Goal: Information Seeking & Learning: Learn about a topic

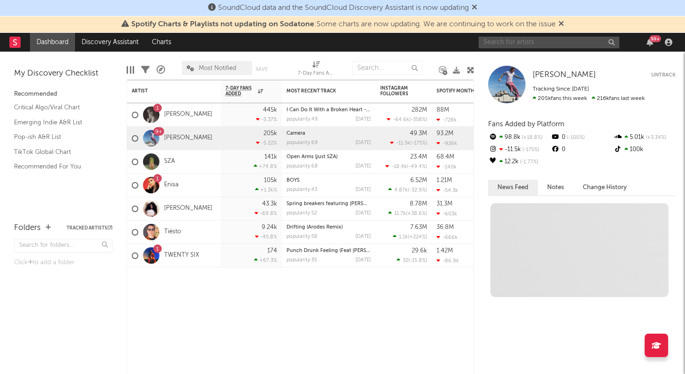
click at [548, 43] on input "text" at bounding box center [548, 43] width 141 height 12
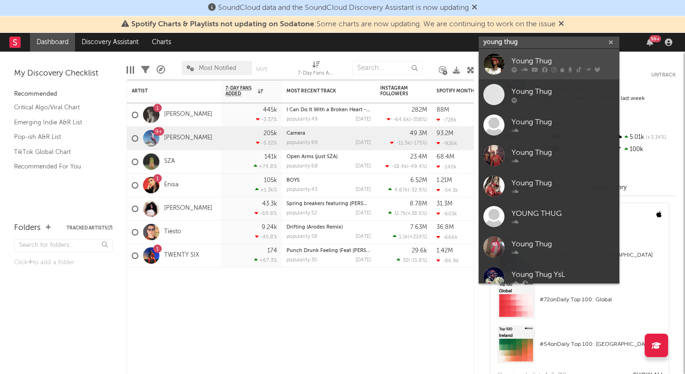
type input "young thug"
click at [550, 60] on div "Young Thug" at bounding box center [562, 60] width 103 height 11
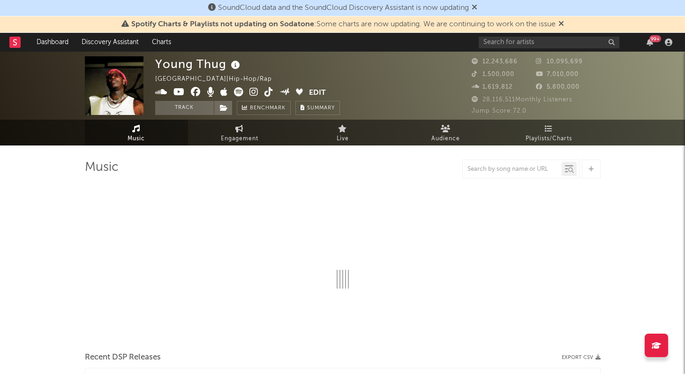
select select "6m"
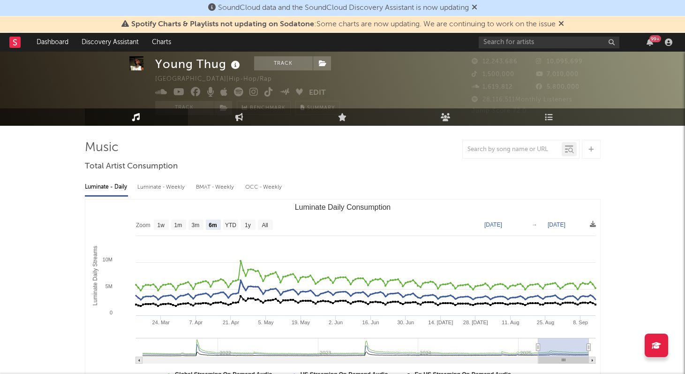
scroll to position [246, 0]
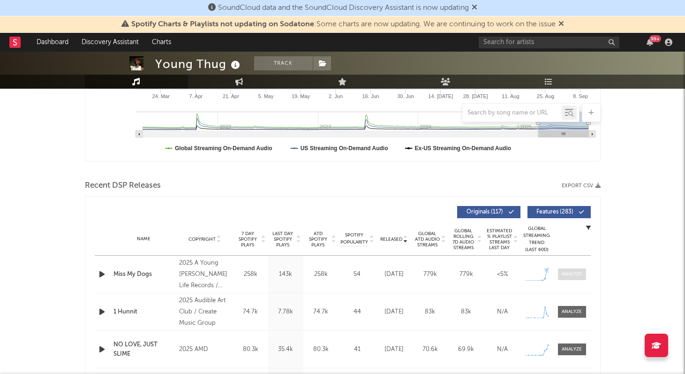
click at [569, 276] on div at bounding box center [571, 273] width 20 height 7
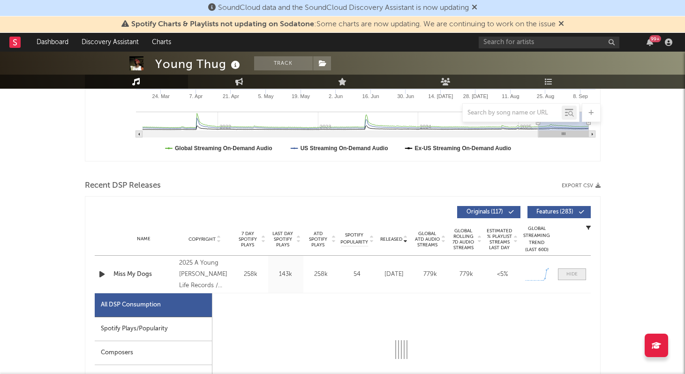
select select "1w"
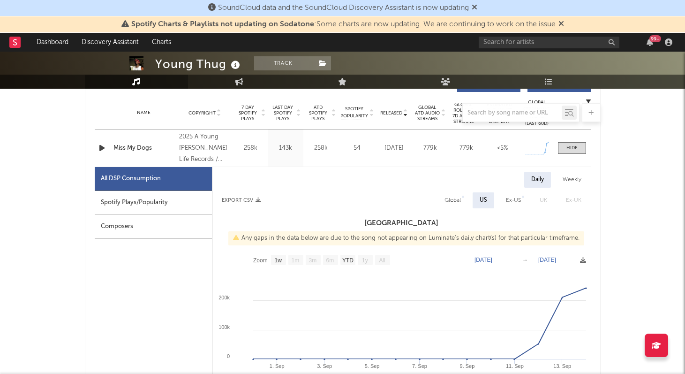
scroll to position [381, 0]
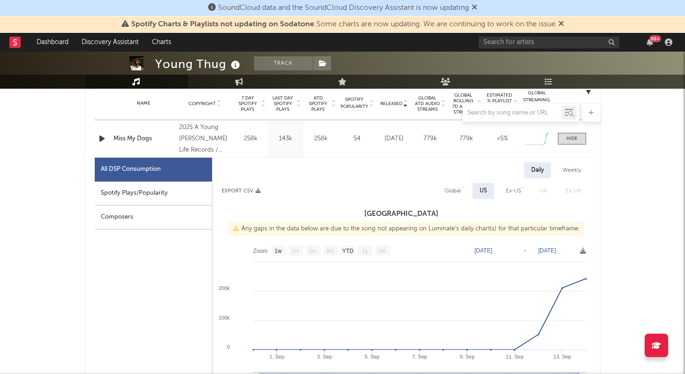
click at [456, 193] on div "Global" at bounding box center [452, 190] width 16 height 11
select select "1w"
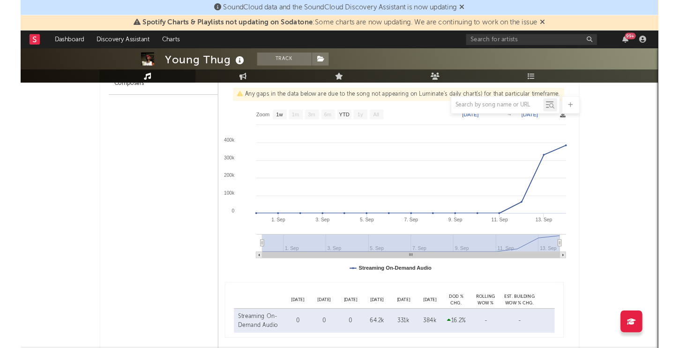
scroll to position [469, 0]
